Goal: Check status: Check status

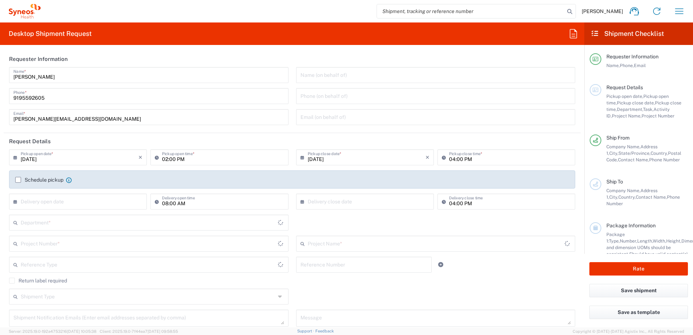
type input "[US_STATE]"
type input "[GEOGRAPHIC_DATA]"
click at [678, 13] on icon "button" at bounding box center [679, 11] width 12 height 12
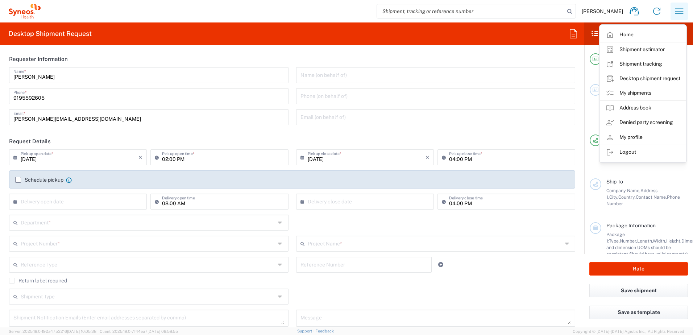
type input "SYNEOS HEALTH CONSULTING INC.-[GEOGRAPHIC_DATA] [GEOGRAPHIC_DATA]"
click at [657, 64] on link "Shipment tracking" at bounding box center [642, 64] width 86 height 14
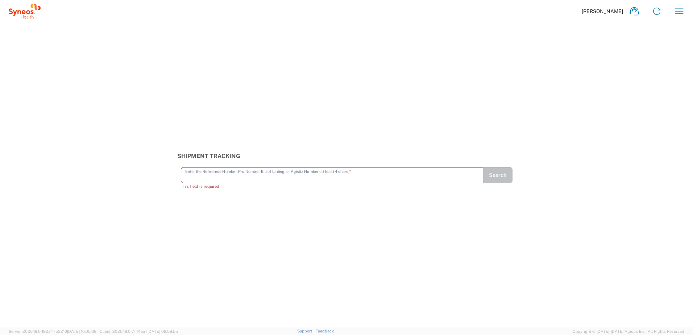
click at [188, 176] on input "text" at bounding box center [332, 174] width 294 height 13
paste input "393135312440"
type input "393135312440"
click at [502, 178] on button "Search" at bounding box center [497, 178] width 30 height 16
